Goal: Information Seeking & Learning: Learn about a topic

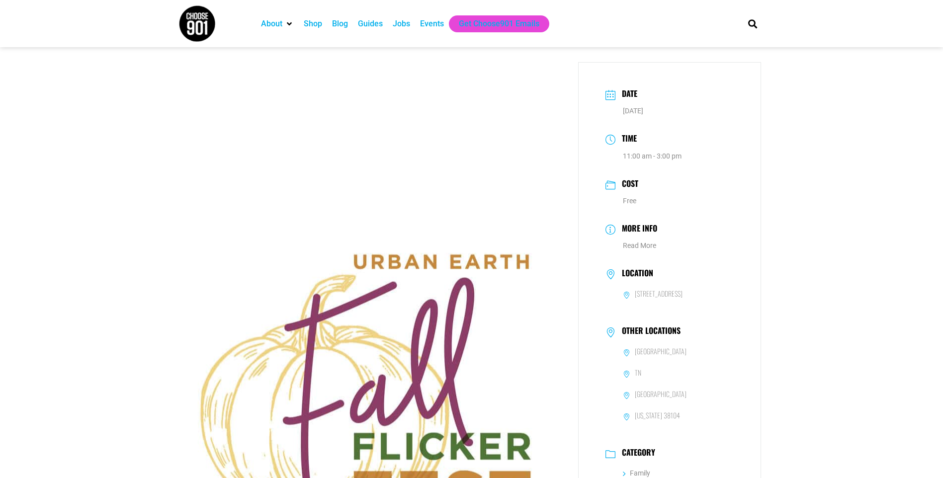
click at [204, 270] on img at bounding box center [372, 401] width 381 height 679
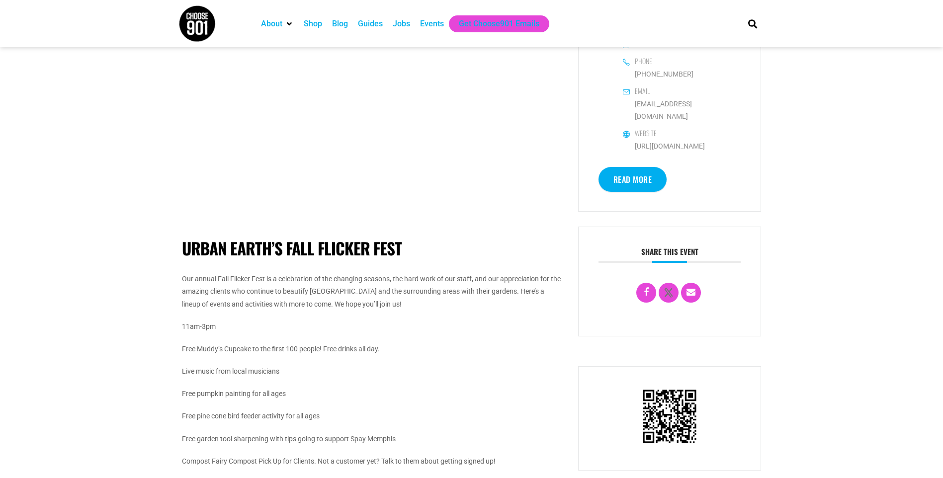
scroll to position [547, 0]
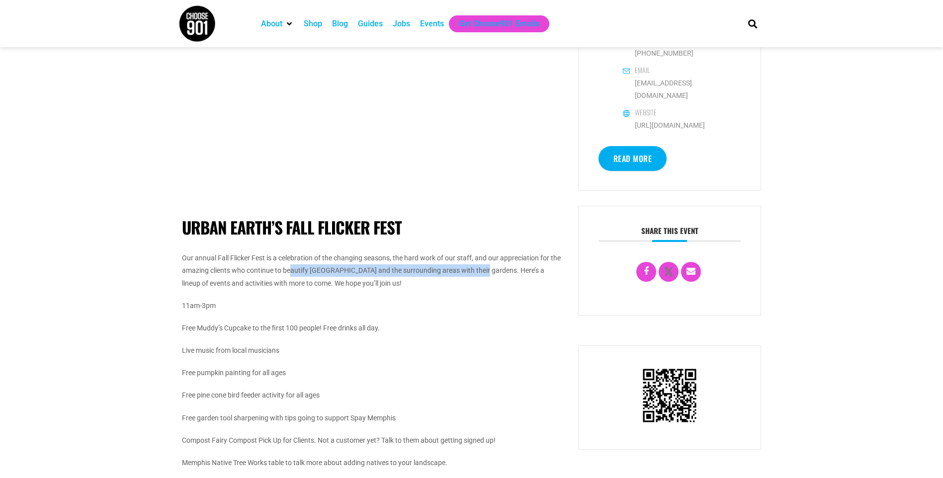
drag, startPoint x: 483, startPoint y: 272, endPoint x: 291, endPoint y: 274, distance: 191.9
click at [291, 274] on p "Our annual Fall Flicker Fest is a celebration of the changing seasons, the hard…" at bounding box center [372, 271] width 381 height 38
drag, startPoint x: 291, startPoint y: 274, endPoint x: 337, endPoint y: 292, distance: 48.5
click at [337, 292] on div "Our annual Fall Flicker Fest is a celebration of the changing seasons, the hard…" at bounding box center [372, 394] width 381 height 285
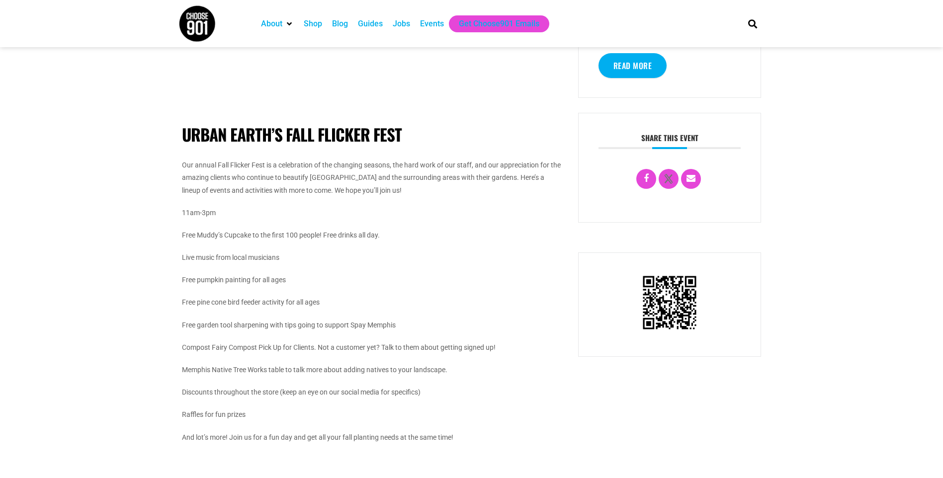
scroll to position [646, 0]
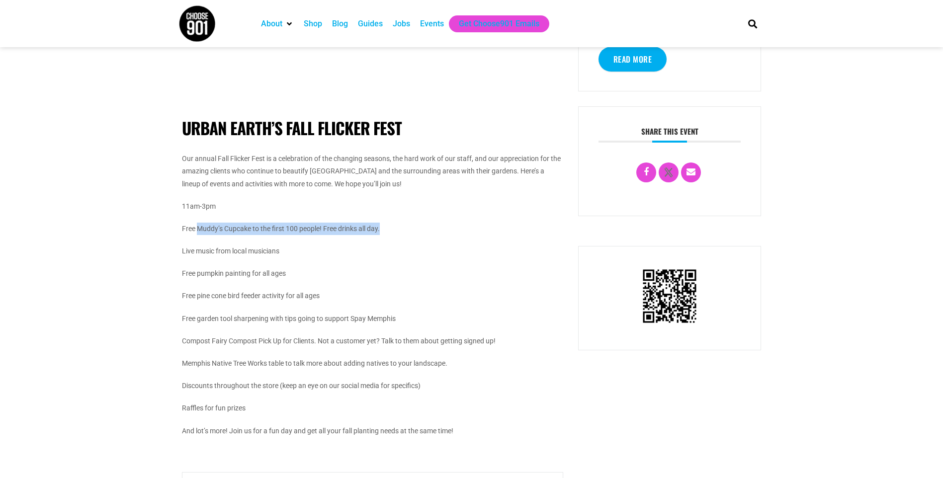
drag, startPoint x: 199, startPoint y: 227, endPoint x: 401, endPoint y: 223, distance: 201.4
click at [401, 223] on p "Free Muddy’s Cupcake to the first 100 people! Free drinks all day." at bounding box center [372, 229] width 381 height 12
drag, startPoint x: 188, startPoint y: 253, endPoint x: 291, endPoint y: 250, distance: 102.9
click at [291, 250] on p "Live music from local musicians" at bounding box center [372, 251] width 381 height 12
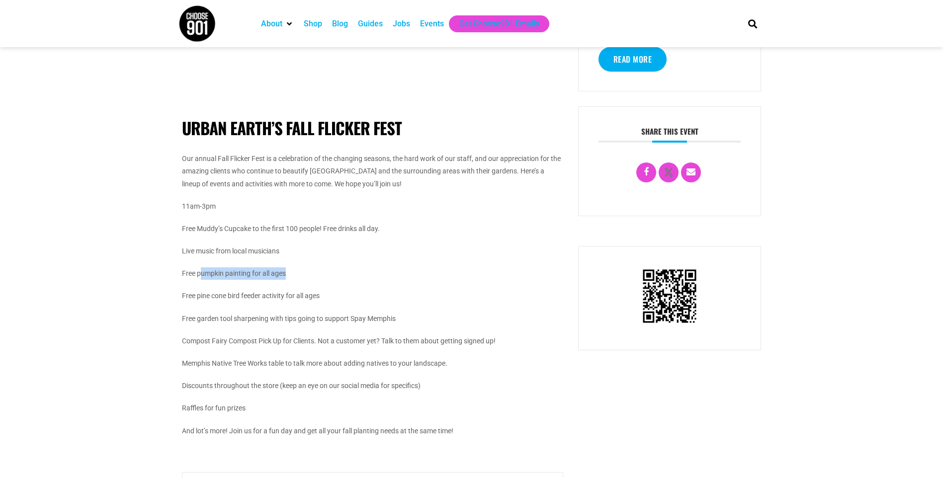
drag, startPoint x: 200, startPoint y: 272, endPoint x: 307, endPoint y: 276, distance: 107.4
click at [307, 276] on p "Free pumpkin painting for all ages" at bounding box center [372, 273] width 381 height 12
drag, startPoint x: 200, startPoint y: 297, endPoint x: 315, endPoint y: 292, distance: 114.9
click at [315, 292] on p "Free pine cone bird feeder activity for all ages" at bounding box center [372, 296] width 381 height 12
drag, startPoint x: 196, startPoint y: 320, endPoint x: 384, endPoint y: 316, distance: 187.9
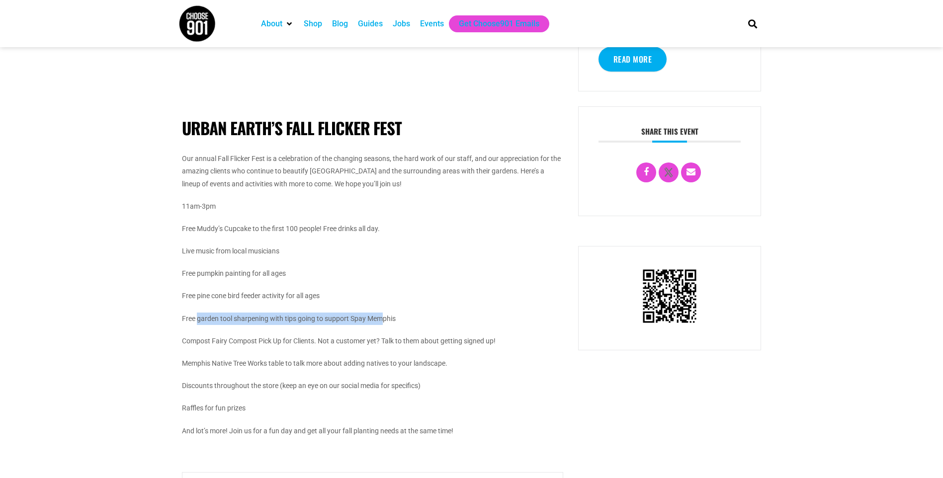
click at [384, 316] on p "Free garden tool sharpening with tips going to support Spay Memphis" at bounding box center [372, 319] width 381 height 12
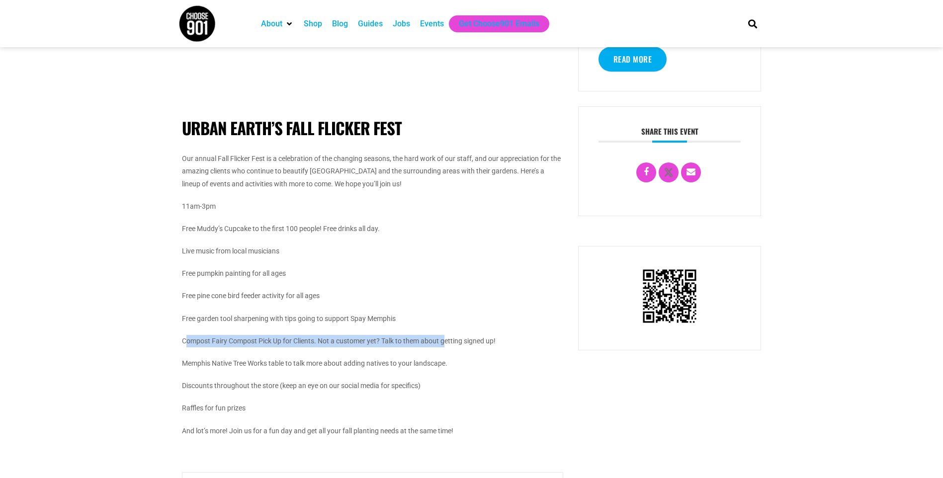
drag, startPoint x: 186, startPoint y: 341, endPoint x: 448, endPoint y: 340, distance: 261.5
click at [448, 340] on p "Compost Fairy Compost Pick Up for Clients. Not a customer yet? Talk to them abo…" at bounding box center [372, 341] width 381 height 12
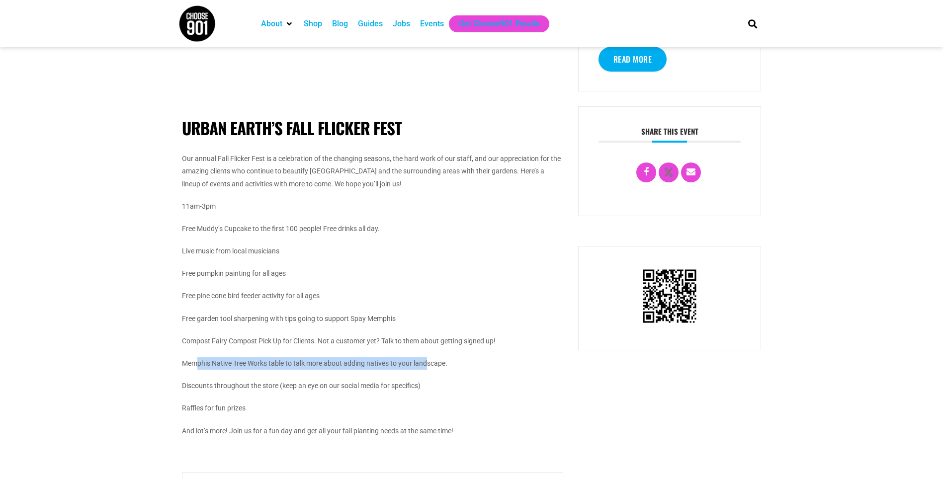
drag, startPoint x: 198, startPoint y: 367, endPoint x: 429, endPoint y: 365, distance: 231.2
click at [429, 365] on p "Memphis Native Tree Works table to talk more about adding natives to your lands…" at bounding box center [372, 363] width 381 height 12
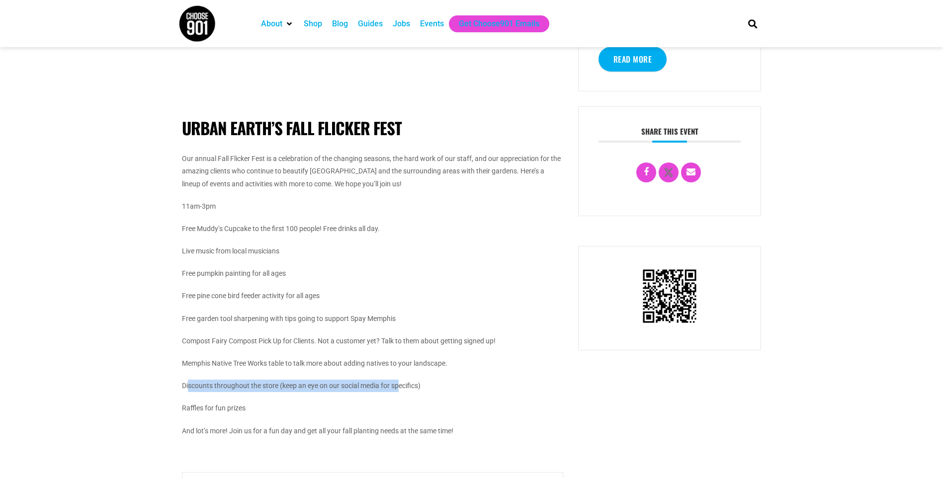
drag, startPoint x: 188, startPoint y: 389, endPoint x: 401, endPoint y: 384, distance: 212.8
click at [401, 384] on p "Discounts throughout the store (keep an eye on our social media for specifics)" at bounding box center [372, 386] width 381 height 12
click at [213, 410] on p "Raffles for fun prizes" at bounding box center [372, 408] width 381 height 12
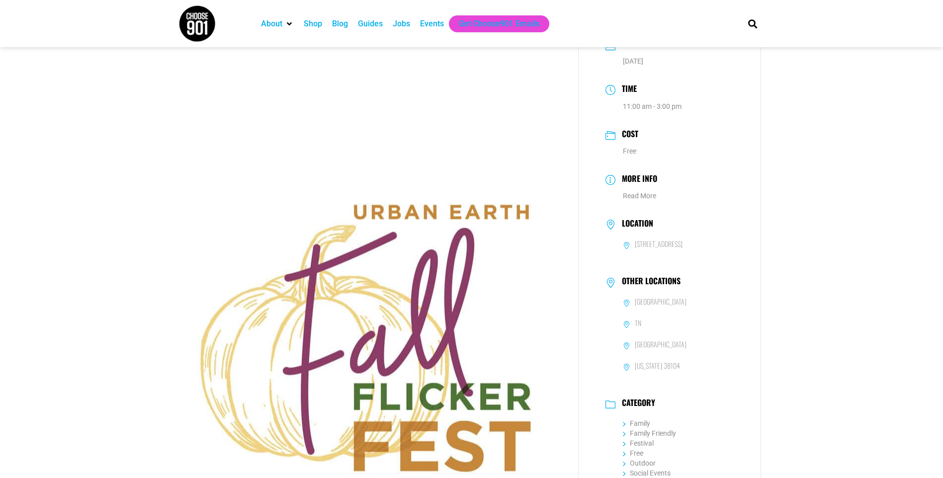
scroll to position [0, 0]
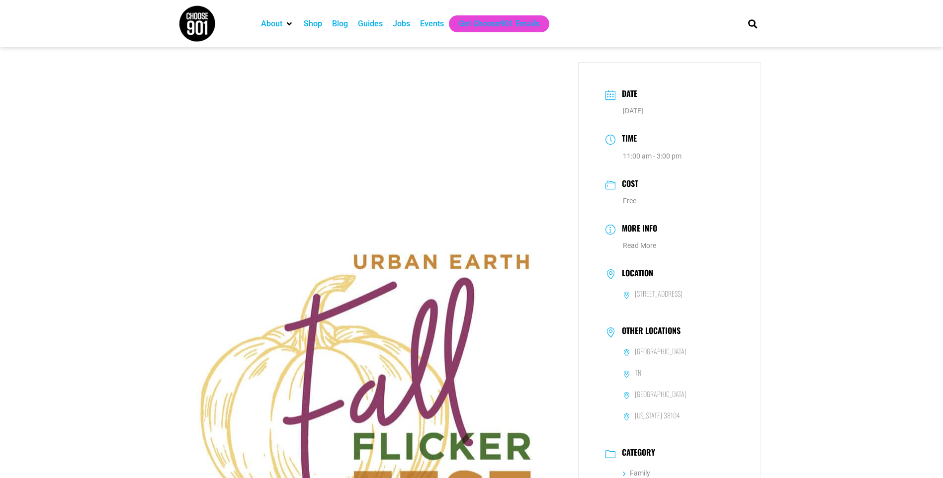
click at [208, 26] on img at bounding box center [196, 23] width 37 height 37
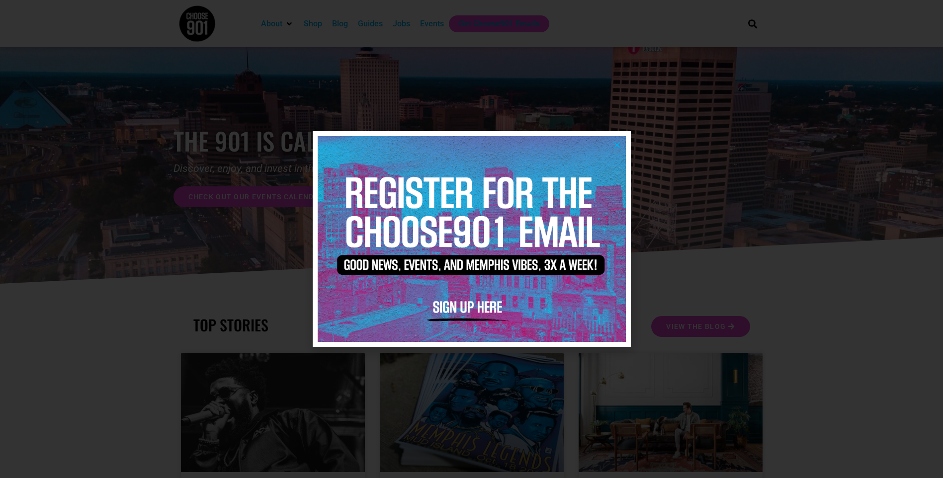
click at [617, 145] on icon "Close" at bounding box center [616, 144] width 7 height 7
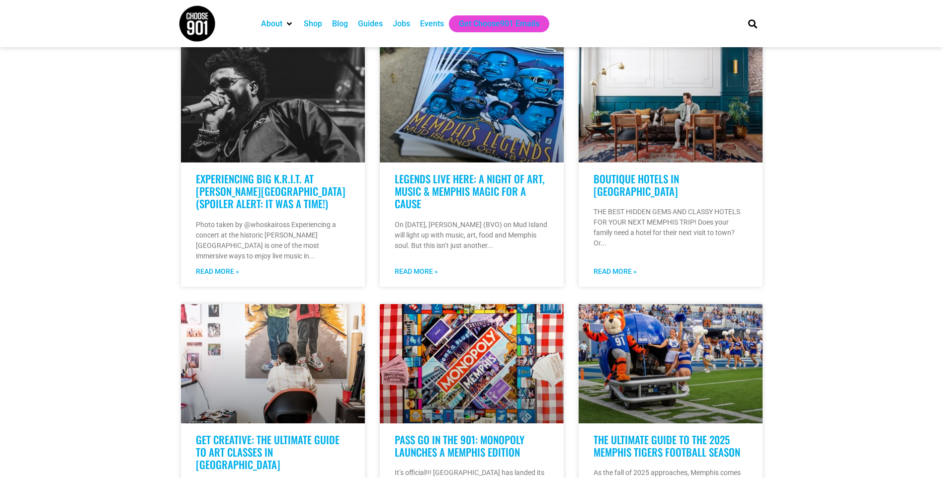
scroll to position [398, 0]
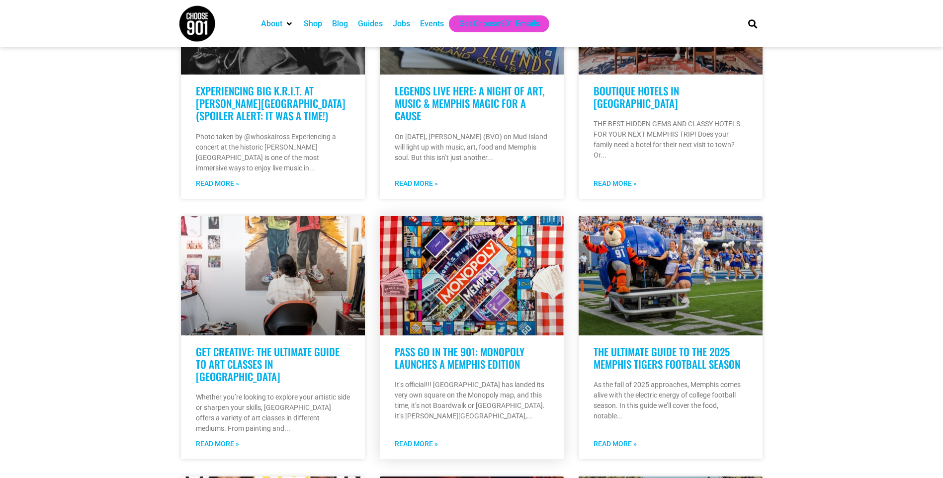
click at [419, 439] on link "Read More »" at bounding box center [416, 444] width 43 height 10
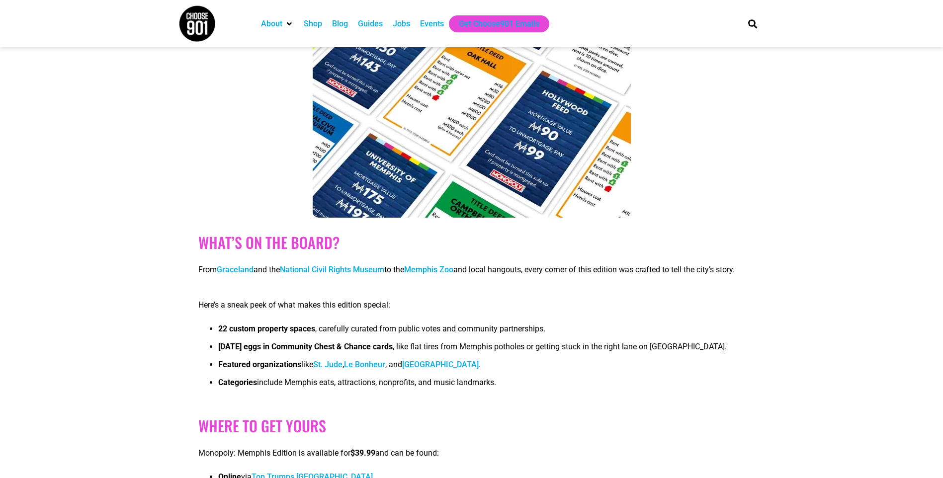
scroll to position [597, 0]
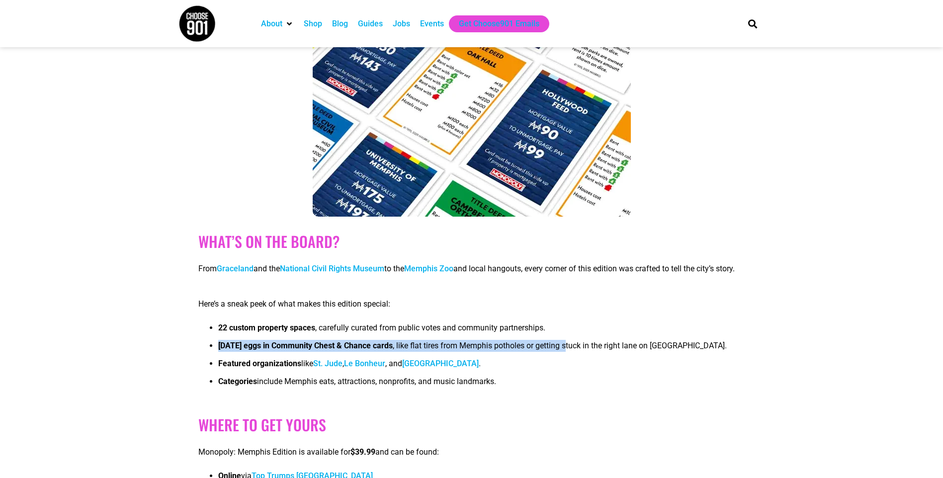
drag, startPoint x: 707, startPoint y: 351, endPoint x: 573, endPoint y: 352, distance: 134.7
click at [573, 352] on ul "22 custom property spaces , carefully curated from public votes and community p…" at bounding box center [471, 358] width 546 height 72
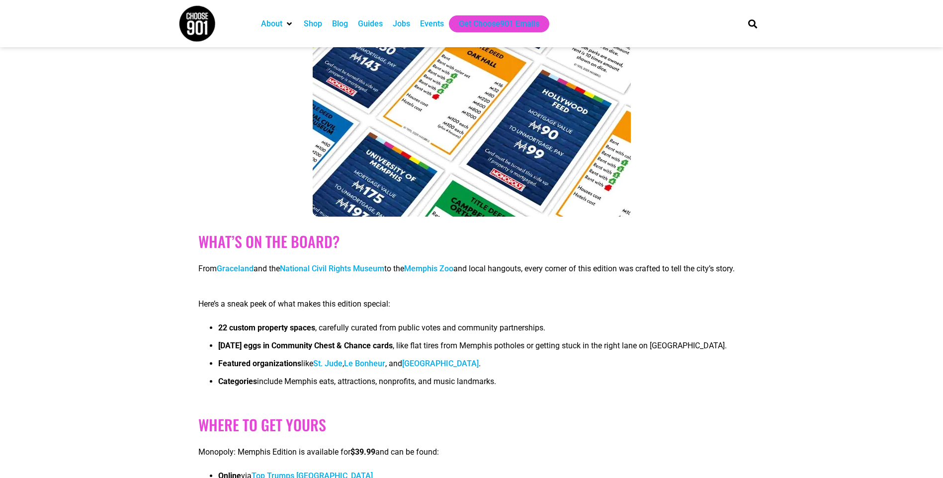
drag, startPoint x: 573, startPoint y: 352, endPoint x: 704, endPoint y: 359, distance: 131.4
click at [704, 358] on li "Easter eggs in Community Chest & Chance cards , like flat tires from Memphis po…" at bounding box center [481, 349] width 526 height 18
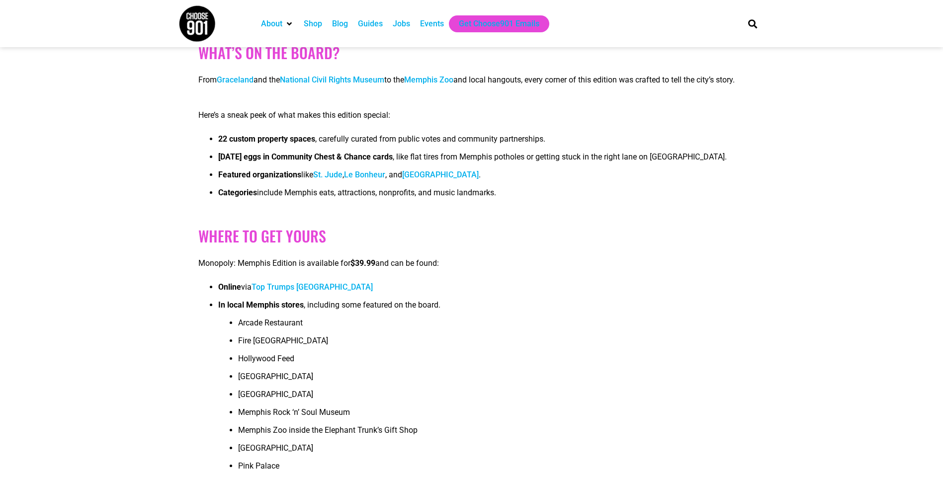
scroll to position [795, 0]
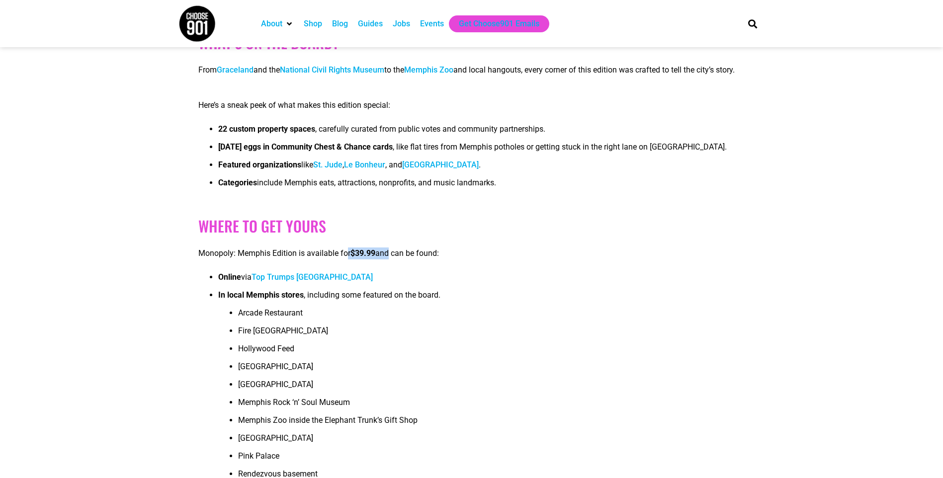
drag, startPoint x: 347, startPoint y: 265, endPoint x: 388, endPoint y: 264, distance: 40.8
click at [388, 259] on p "Monopoly: Memphis Edition is available for $39.99 and can be found:" at bounding box center [471, 254] width 546 height 12
drag, startPoint x: 388, startPoint y: 264, endPoint x: 435, endPoint y: 298, distance: 58.0
click at [435, 289] on li "Online via Top Trumps USA" at bounding box center [481, 280] width 526 height 18
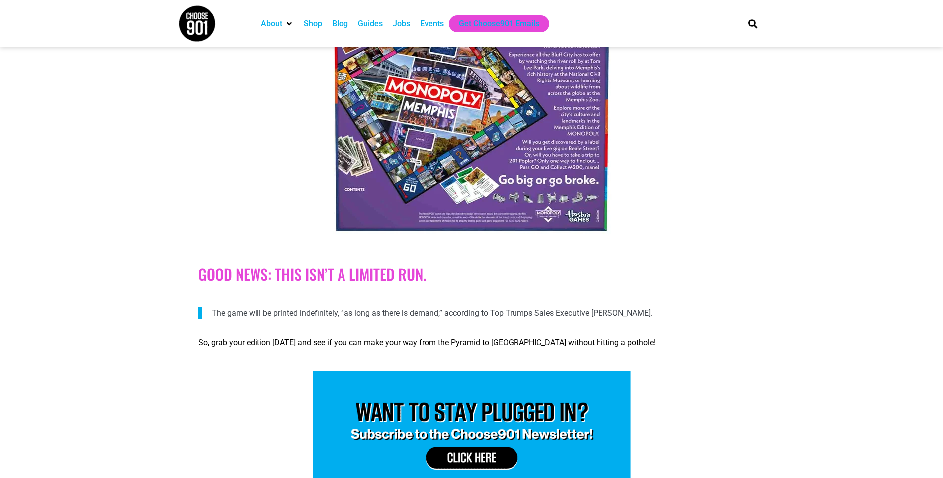
scroll to position [1541, 0]
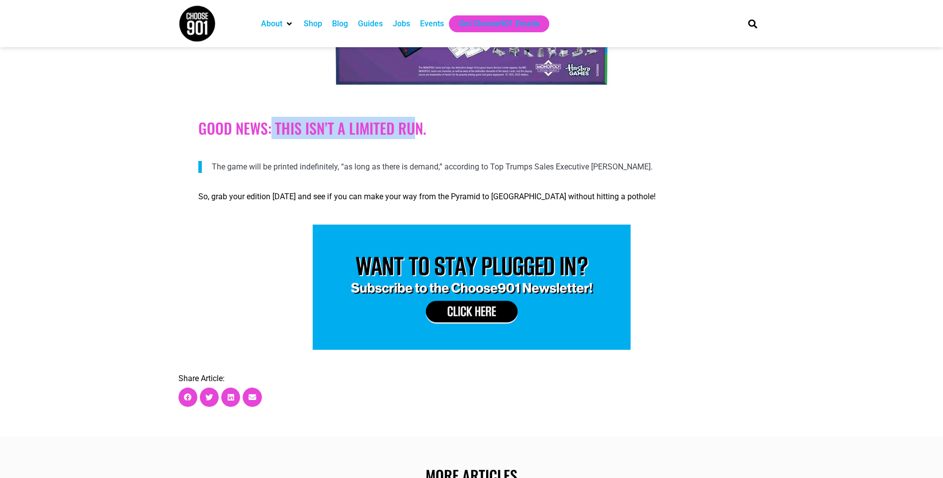
drag, startPoint x: 272, startPoint y: 148, endPoint x: 418, endPoint y: 153, distance: 146.2
click at [418, 150] on div "Good news: This isn’t a limited run." at bounding box center [471, 128] width 546 height 43
drag, startPoint x: 266, startPoint y: 176, endPoint x: 640, endPoint y: 186, distance: 373.9
drag, startPoint x: 640, startPoint y: 186, endPoint x: 667, endPoint y: 229, distance: 50.7
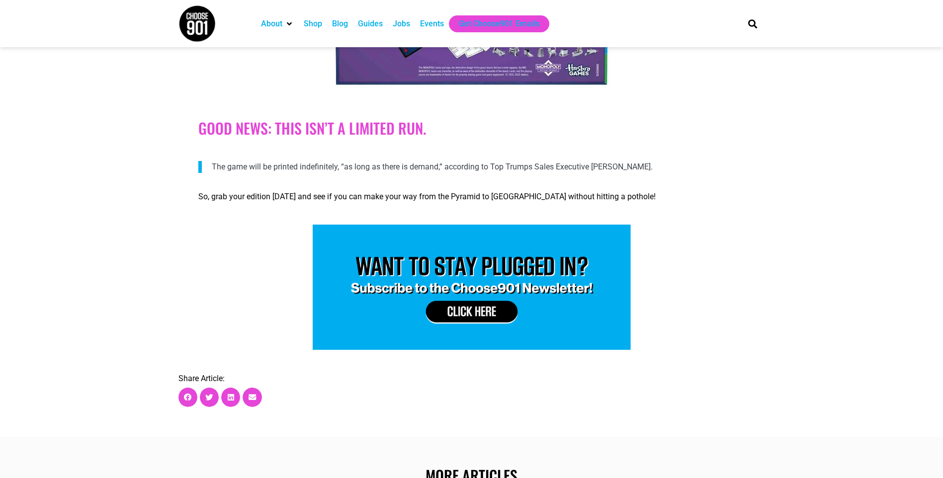
click at [667, 220] on div "So, grab your edition today and see if you can make your way from the Pyramid t…" at bounding box center [471, 199] width 546 height 42
drag, startPoint x: 285, startPoint y: 208, endPoint x: 611, endPoint y: 203, distance: 325.6
click at [611, 203] on p "So, grab your edition today and see if you can make your way from the Pyramid t…" at bounding box center [471, 197] width 546 height 12
drag, startPoint x: 611, startPoint y: 203, endPoint x: 653, endPoint y: 221, distance: 45.4
click at [653, 215] on div "So, grab your edition today and see if you can make your way from the Pyramid t…" at bounding box center [471, 199] width 546 height 32
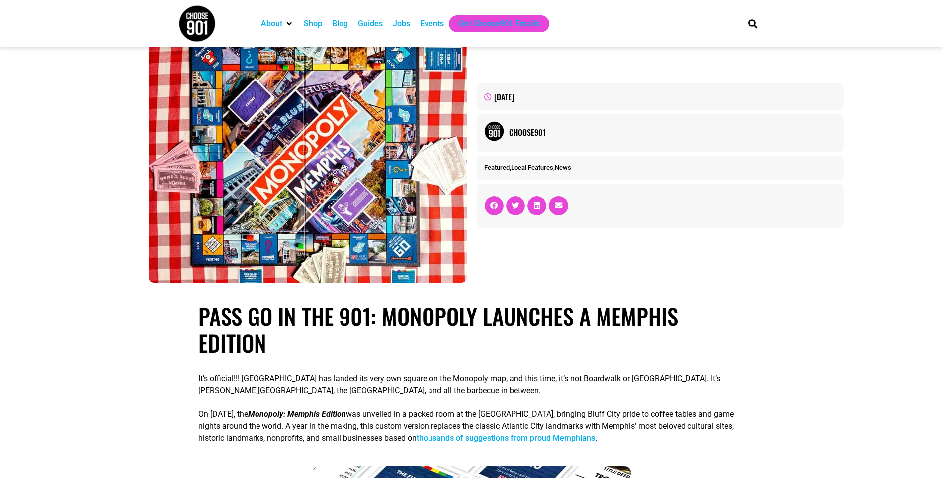
scroll to position [50, 0]
